Goal: Information Seeking & Learning: Find specific fact

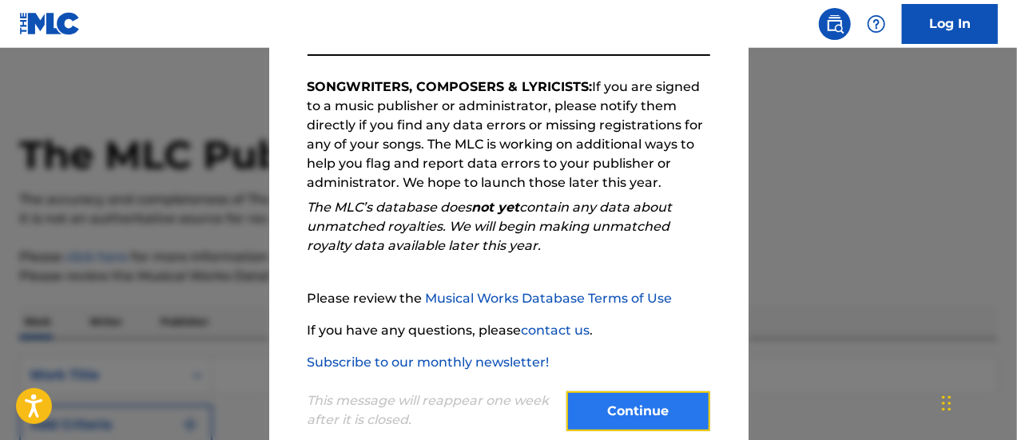
click at [628, 416] on button "Continue" at bounding box center [639, 412] width 144 height 40
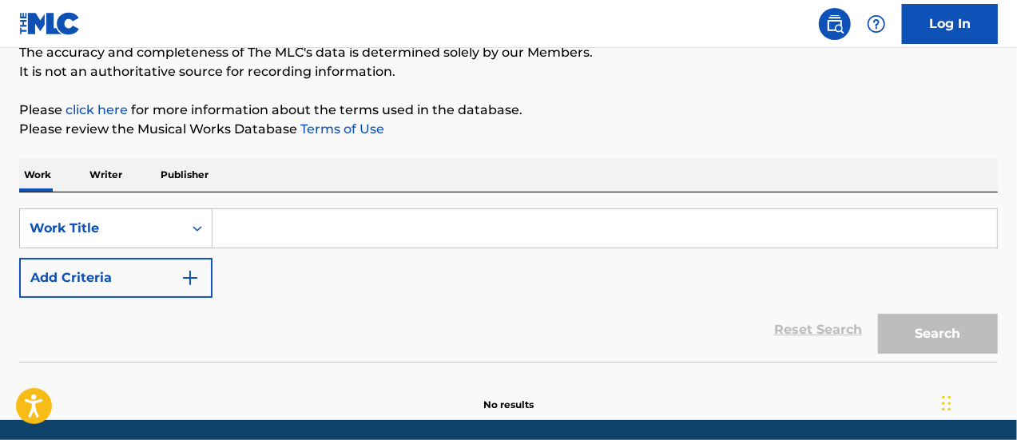
scroll to position [148, 0]
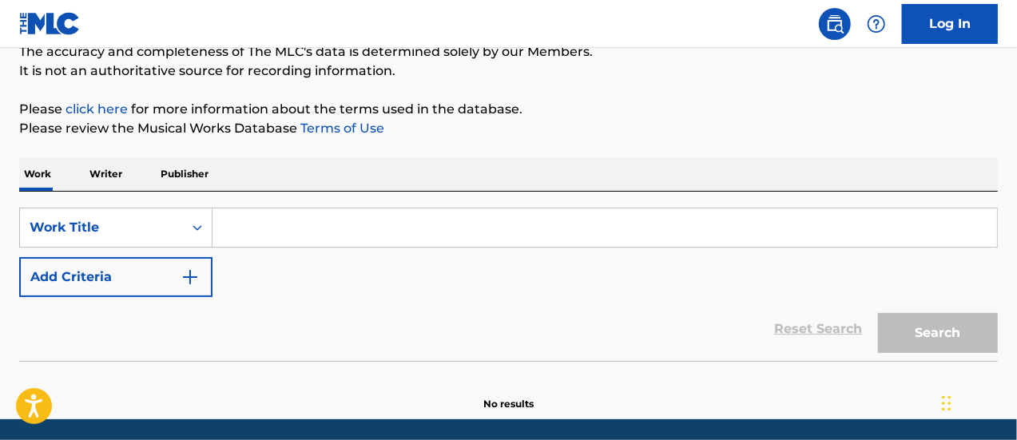
click at [176, 172] on p "Publisher" at bounding box center [185, 174] width 58 height 34
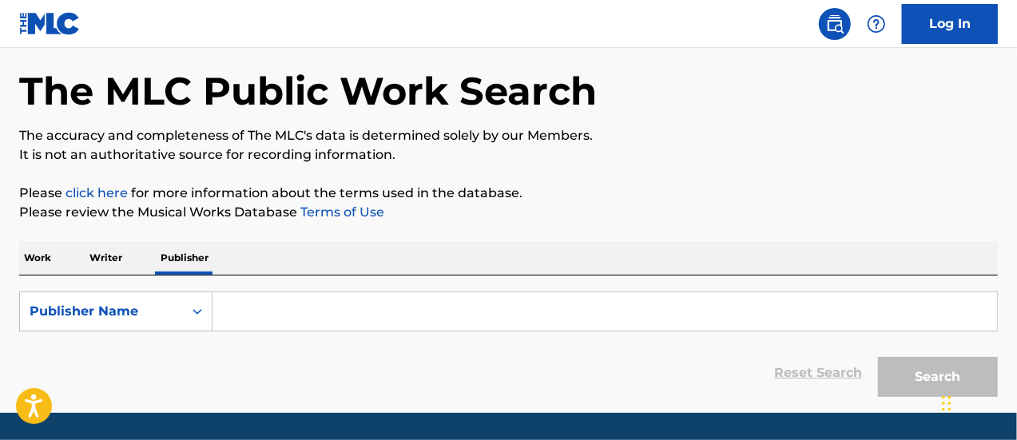
scroll to position [65, 0]
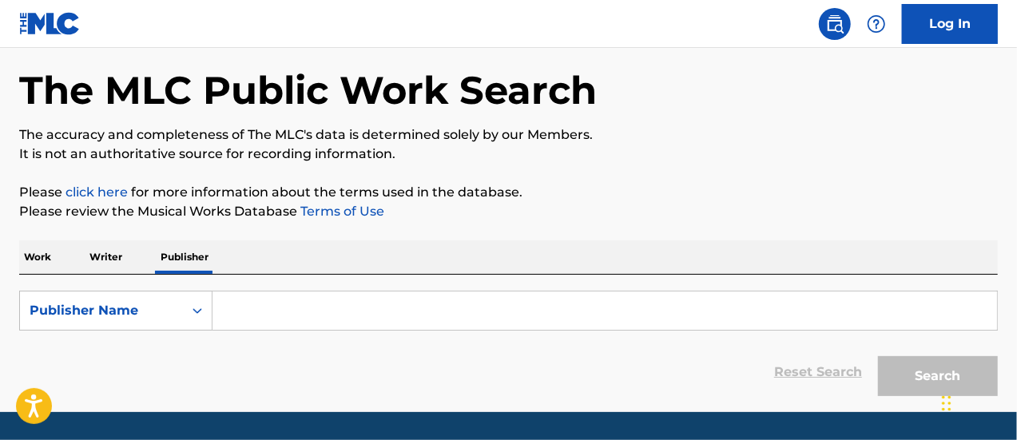
click at [266, 310] on input "Search Form" at bounding box center [605, 311] width 785 height 38
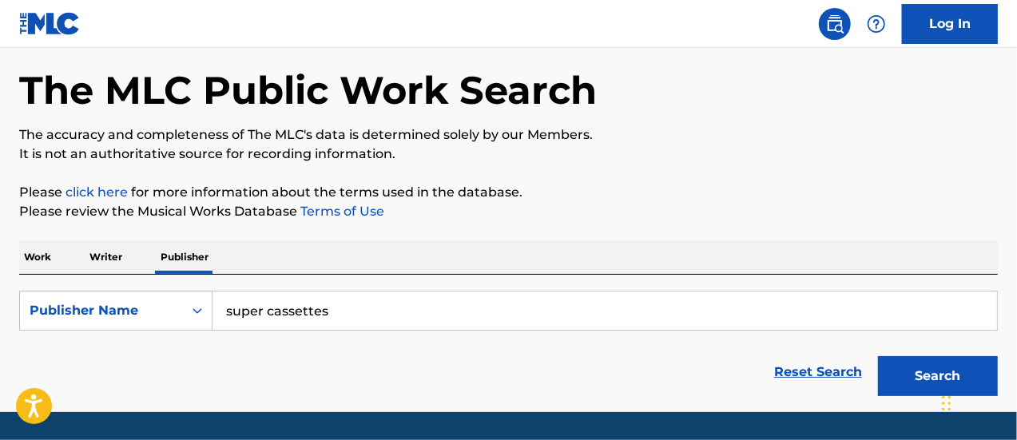
type input "super cassettes"
click at [878, 356] on button "Search" at bounding box center [938, 376] width 120 height 40
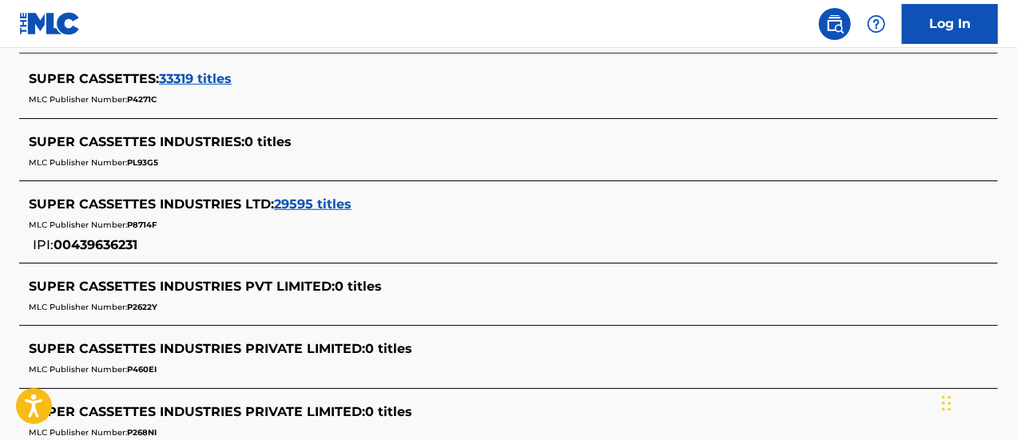
scroll to position [450, 0]
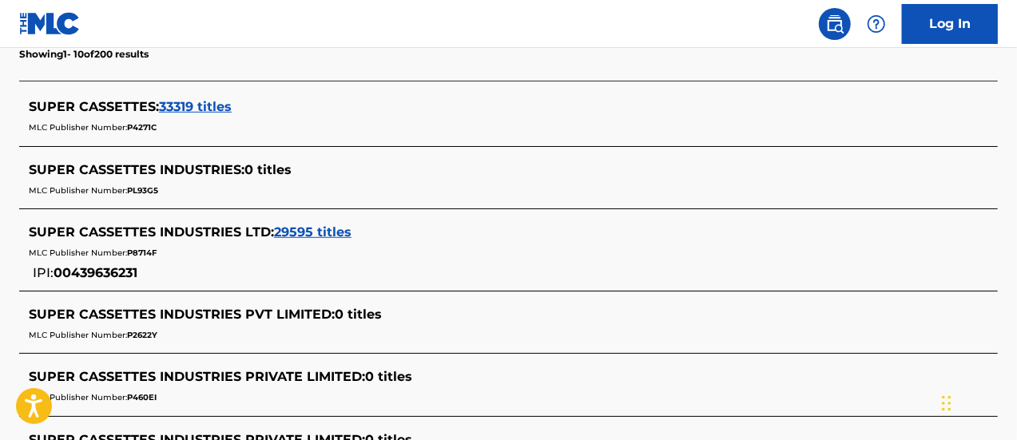
click at [424, 172] on div "SUPER CASSETTES INDUSTRIES : 0 titles" at bounding box center [488, 170] width 918 height 19
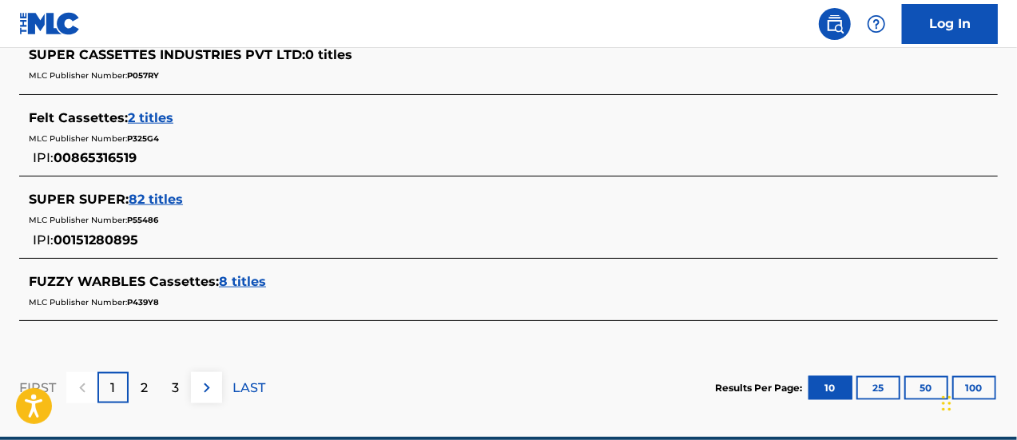
scroll to position [897, 0]
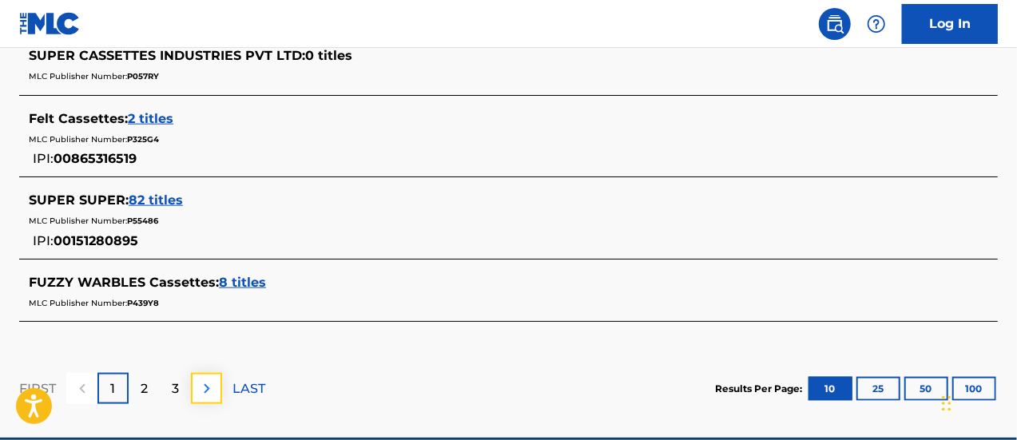
click at [206, 396] on button at bounding box center [206, 388] width 31 height 31
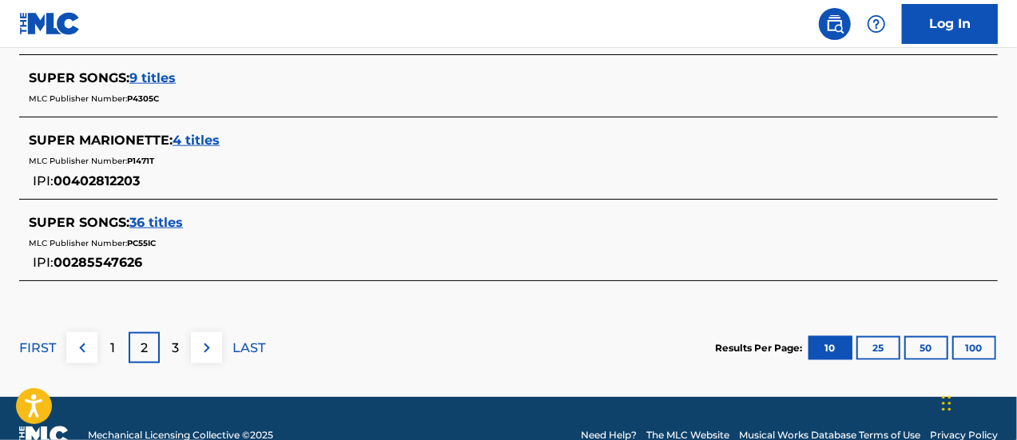
scroll to position [961, 0]
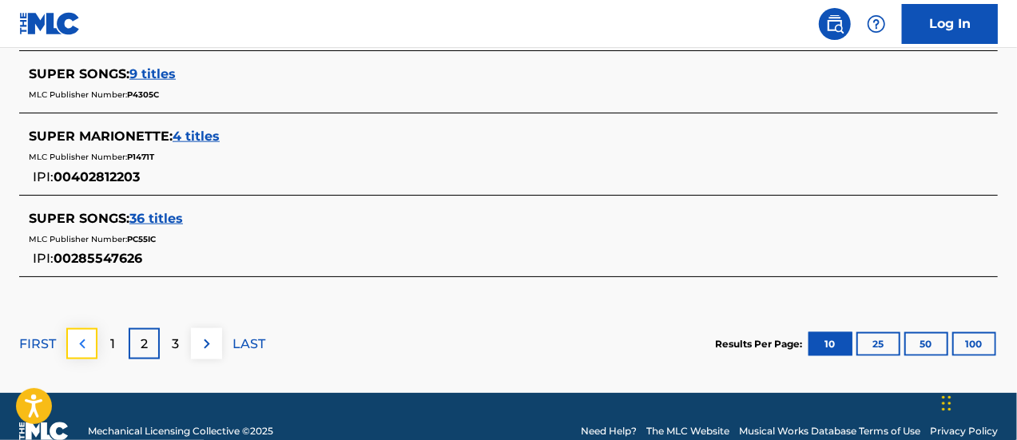
click at [85, 339] on img at bounding box center [82, 344] width 19 height 19
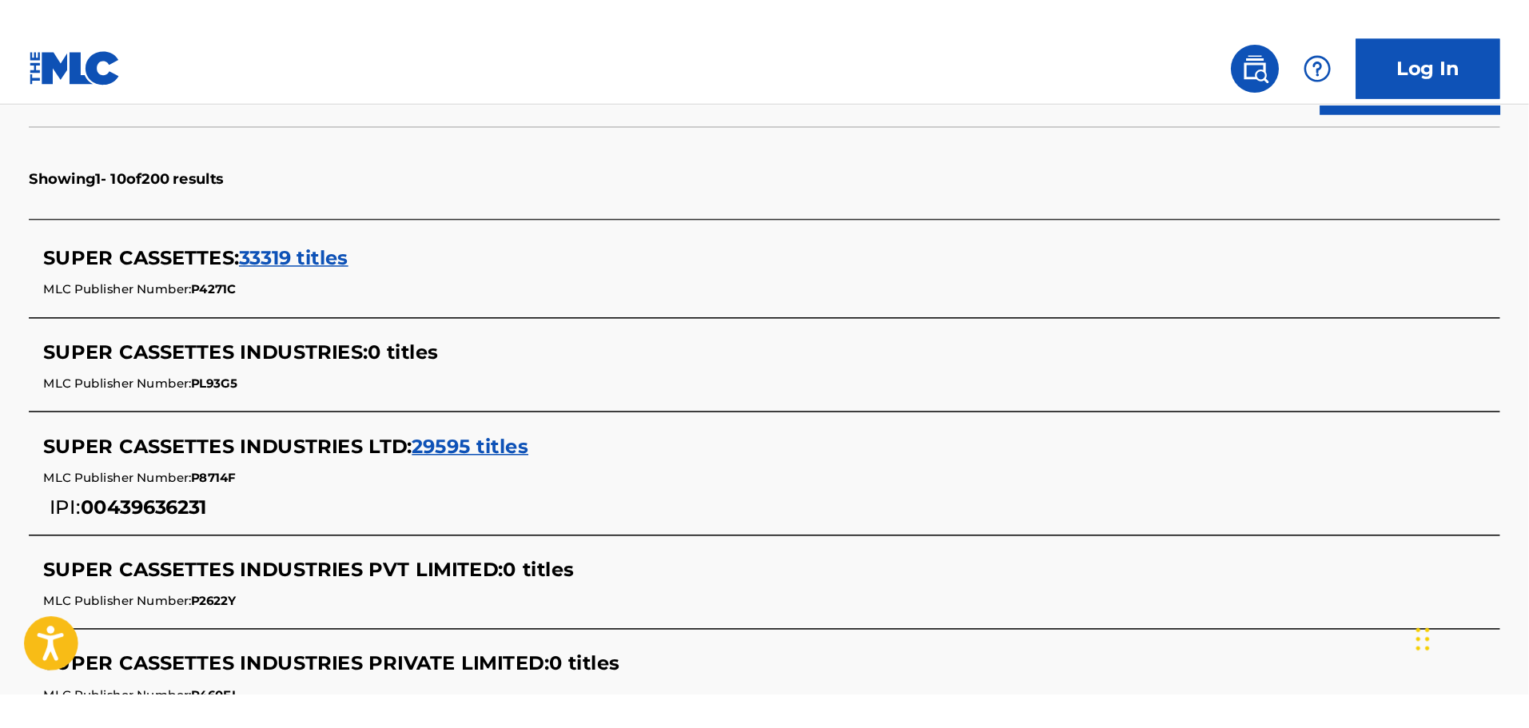
scroll to position [407, 0]
